Goal: Task Accomplishment & Management: Manage account settings

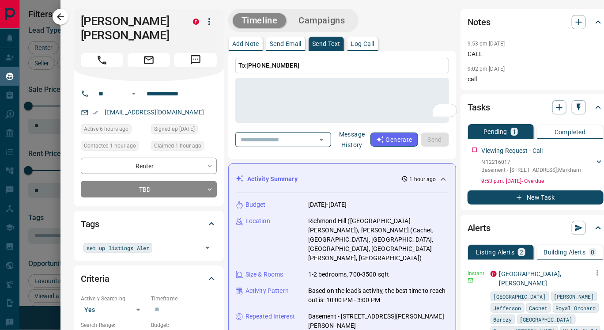
click at [63, 18] on icon "button" at bounding box center [60, 16] width 11 height 11
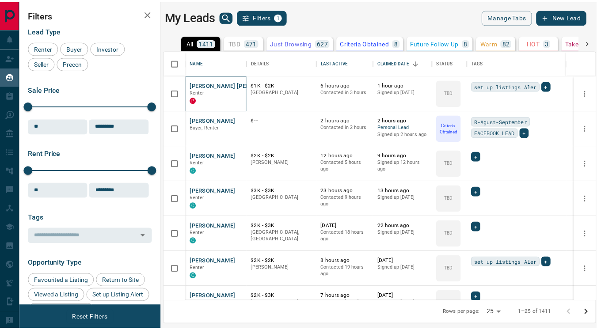
scroll to position [244, 430]
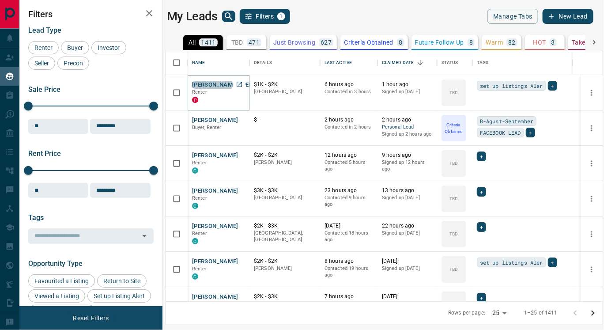
click at [212, 83] on button "[PERSON_NAME] [PERSON_NAME]" at bounding box center [239, 85] width 94 height 8
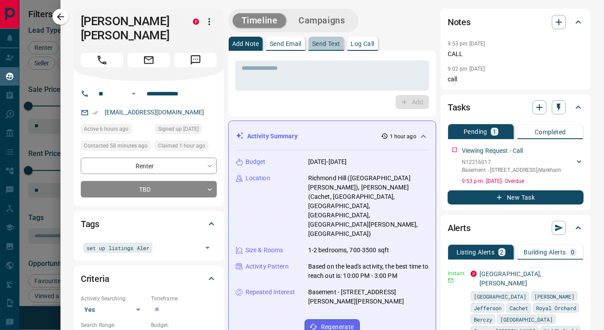
click at [325, 44] on p "Send Text" at bounding box center [326, 44] width 28 height 6
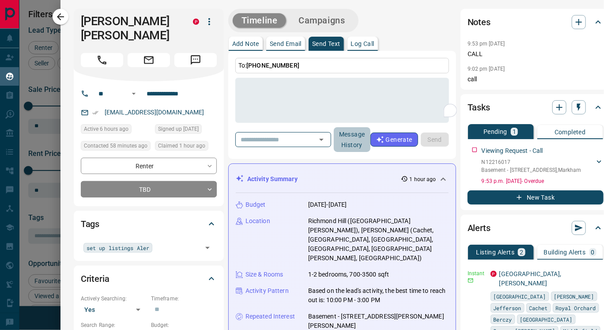
click at [367, 144] on button "Message History" at bounding box center [352, 139] width 37 height 25
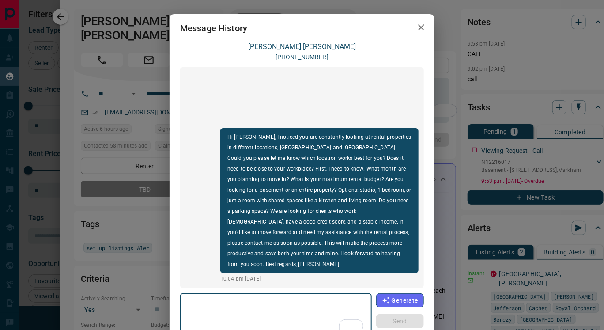
click at [416, 27] on icon "button" at bounding box center [421, 27] width 11 height 11
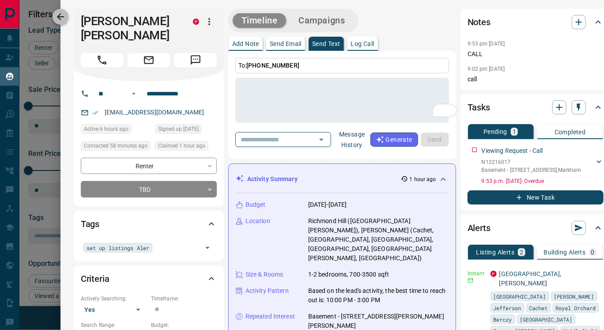
click at [60, 19] on icon "button" at bounding box center [60, 16] width 7 height 7
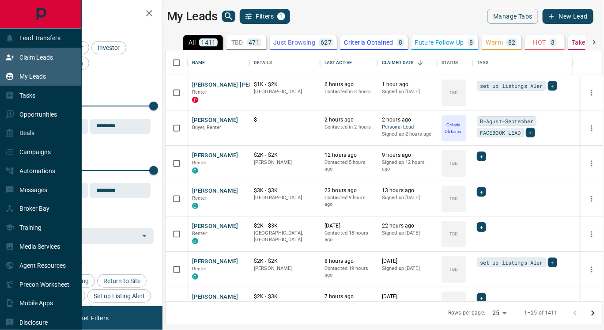
click at [25, 57] on p "Claim Leads" at bounding box center [36, 57] width 34 height 7
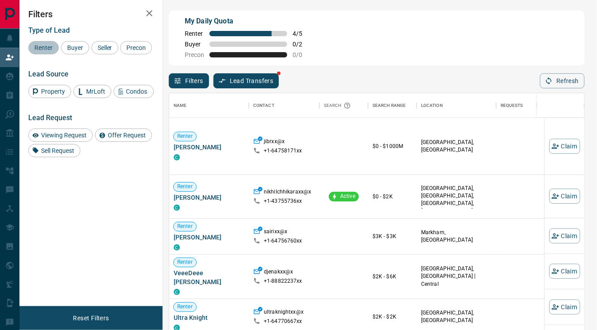
click at [45, 48] on span "Renter" at bounding box center [43, 47] width 24 height 7
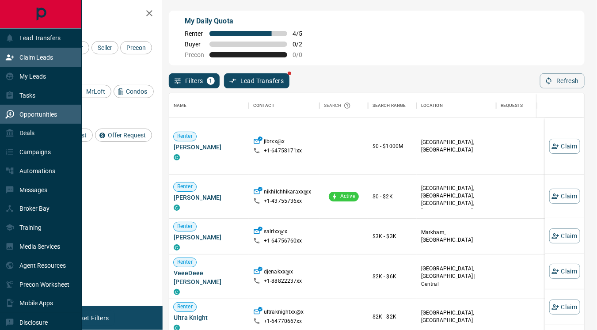
click at [38, 113] on p "Opportunities" at bounding box center [38, 114] width 38 height 7
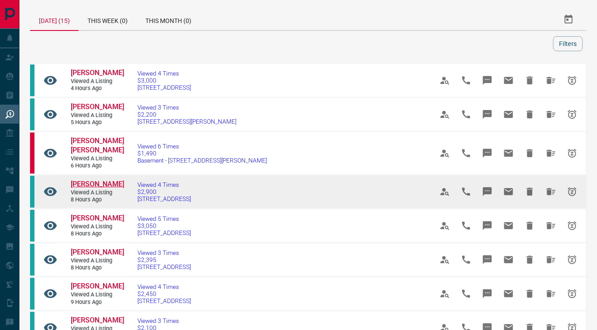
click at [97, 180] on span "[PERSON_NAME]" at bounding box center [97, 184] width 53 height 8
